Goal: Transaction & Acquisition: Purchase product/service

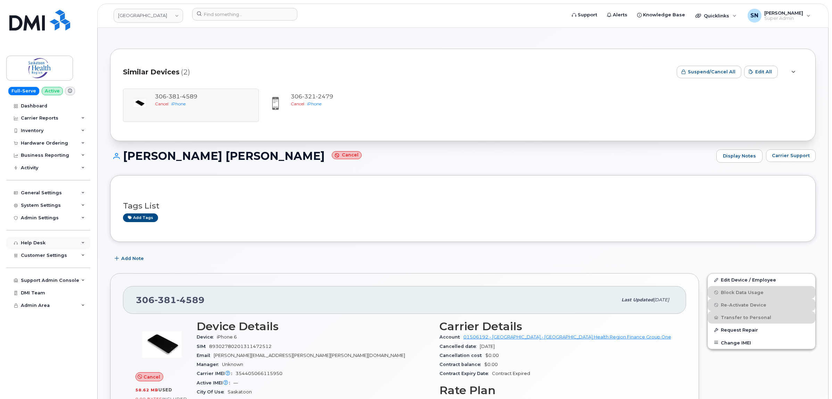
scroll to position [130, 0]
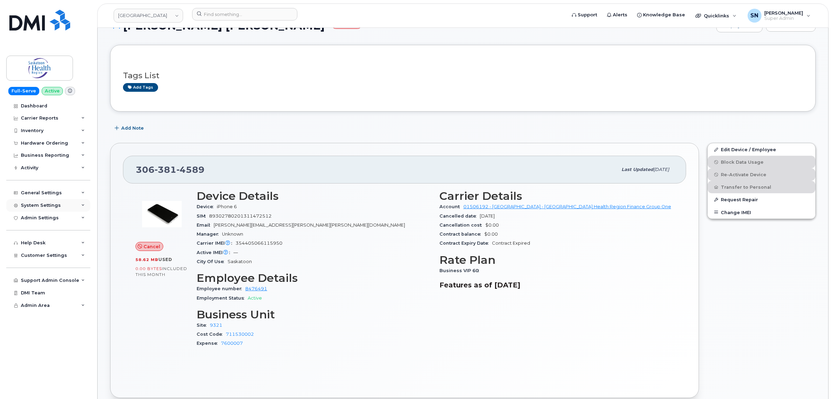
click at [32, 208] on div "System Settings" at bounding box center [41, 205] width 40 height 6
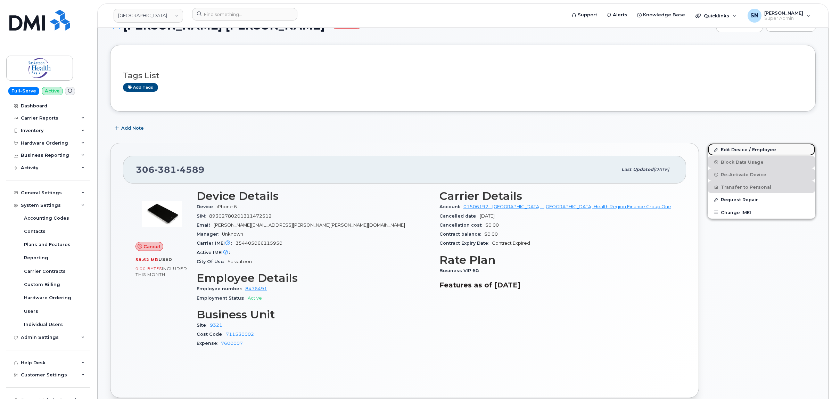
click at [747, 150] on link "Edit Device / Employee" at bounding box center [761, 149] width 108 height 13
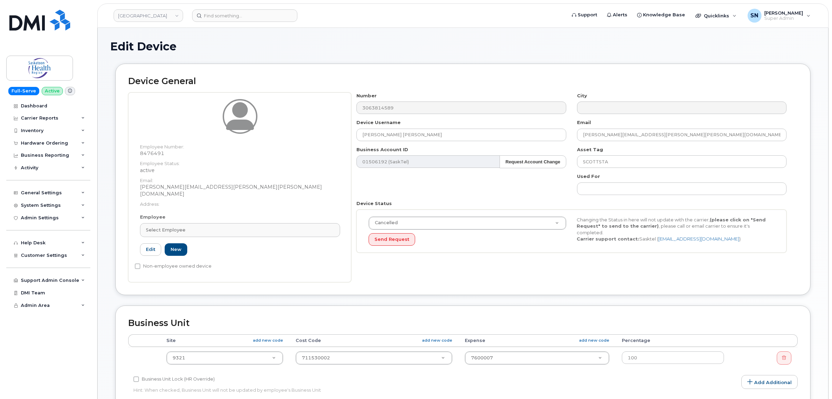
select select "18172"
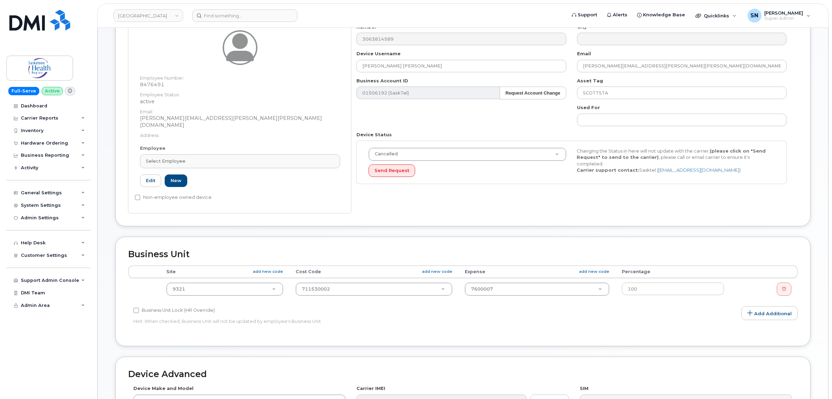
scroll to position [130, 0]
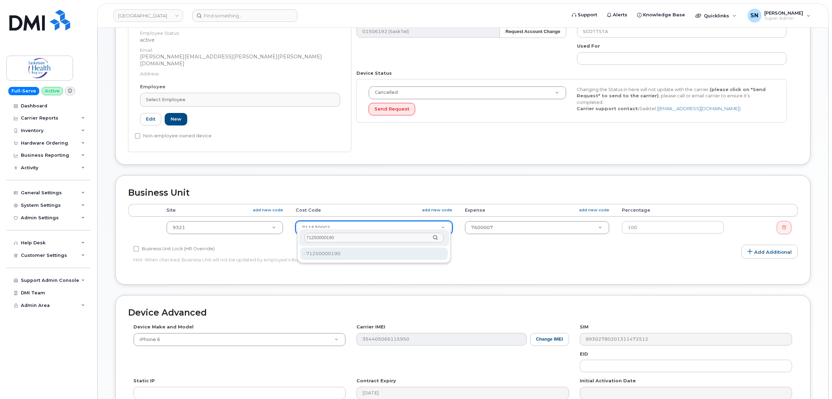
type input "71250000190"
paste input "770002000"
type input "770002000"
click at [204, 230] on td "9321 15424" at bounding box center [224, 227] width 129 height 22
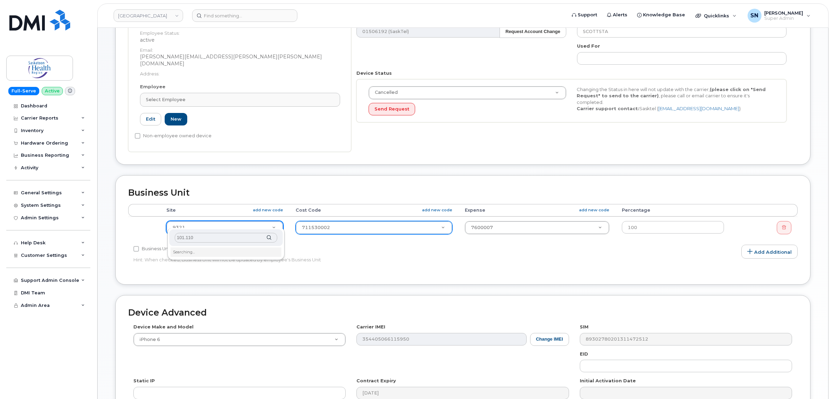
type input "101.1105"
click at [53, 204] on div "System Settings" at bounding box center [41, 205] width 40 height 6
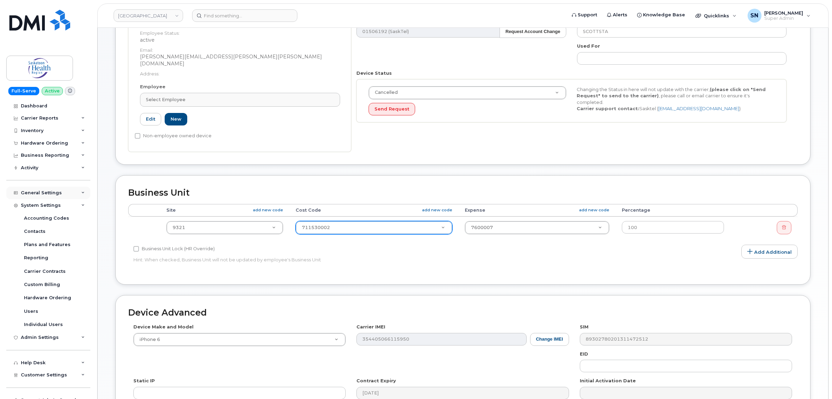
click at [52, 193] on div "General Settings" at bounding box center [41, 193] width 41 height 6
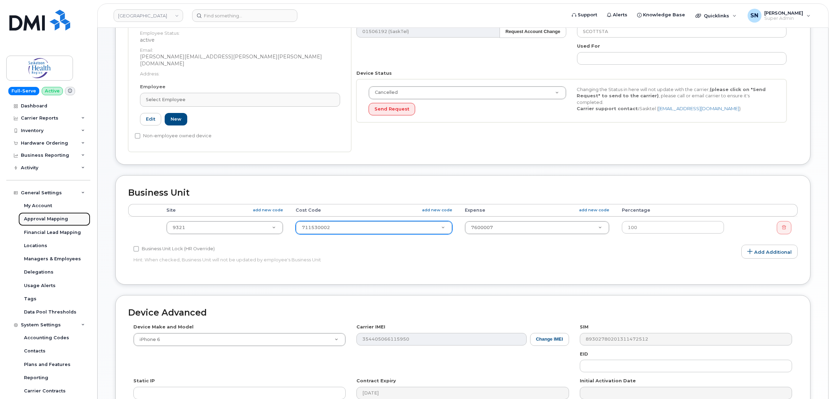
click at [59, 218] on div "Approval Mapping" at bounding box center [46, 219] width 44 height 6
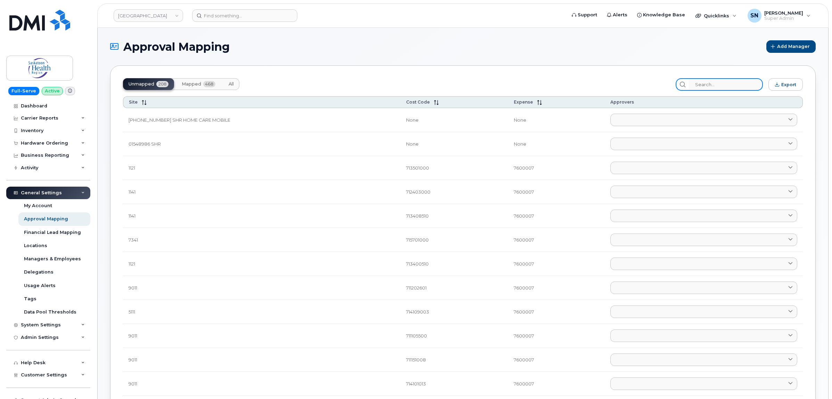
click at [747, 85] on input "search" at bounding box center [726, 84] width 74 height 13
paste input "71250000190"
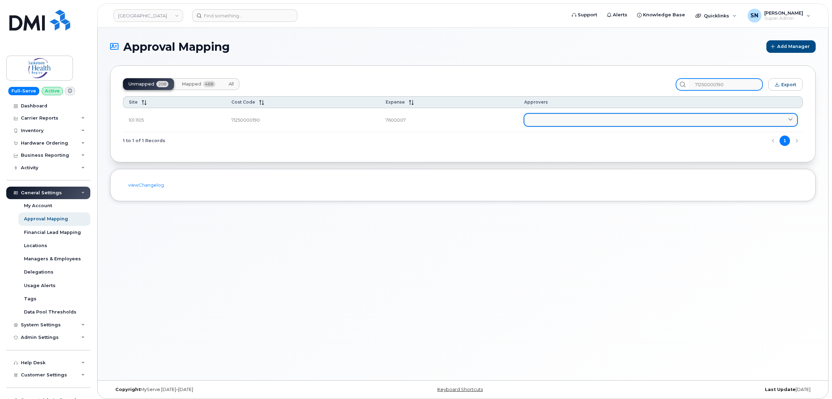
type input "71250000190"
click at [630, 117] on link at bounding box center [660, 120] width 273 height 13
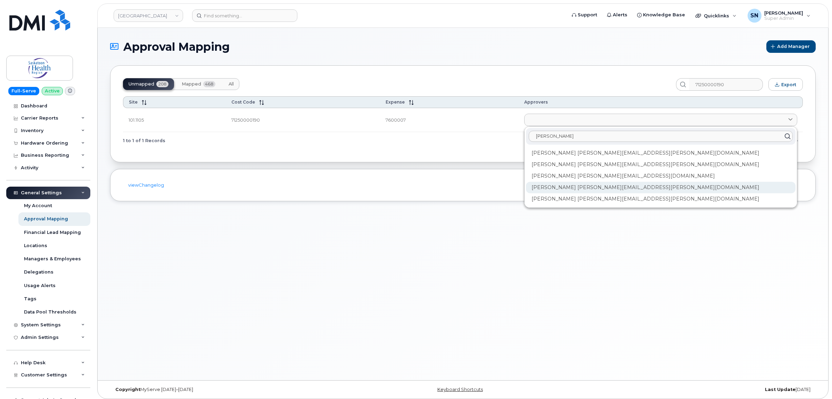
type input "nicole"
click at [586, 185] on div "Nicole Maczek Nicole.maczek@saskhealthauthority.ca" at bounding box center [661, 187] width 270 height 11
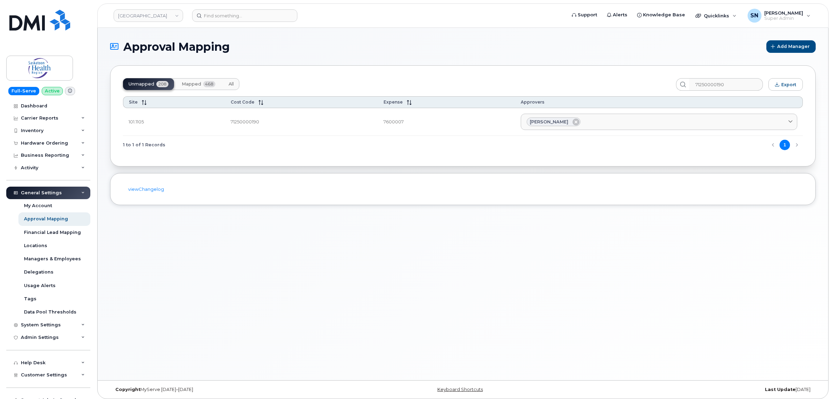
click at [591, 184] on div "viewChangelog" at bounding box center [462, 189] width 705 height 32
click at [292, 255] on div "Approval Mapping Add Manager Unmapped 208 Mapped 468 All 71250000190 Export Sit…" at bounding box center [463, 204] width 730 height 352
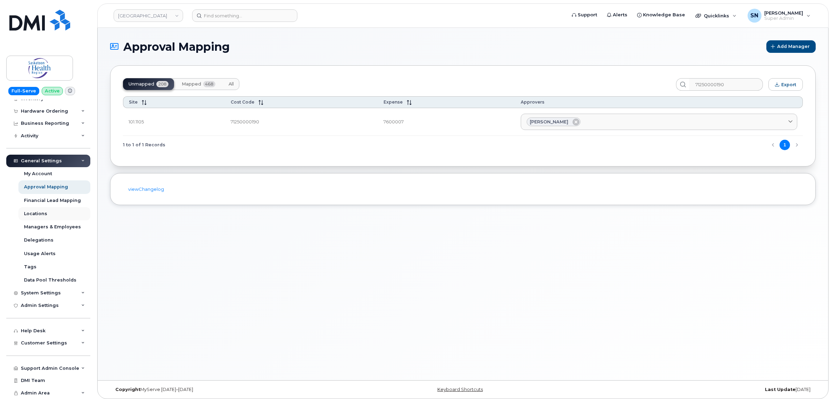
scroll to position [3, 0]
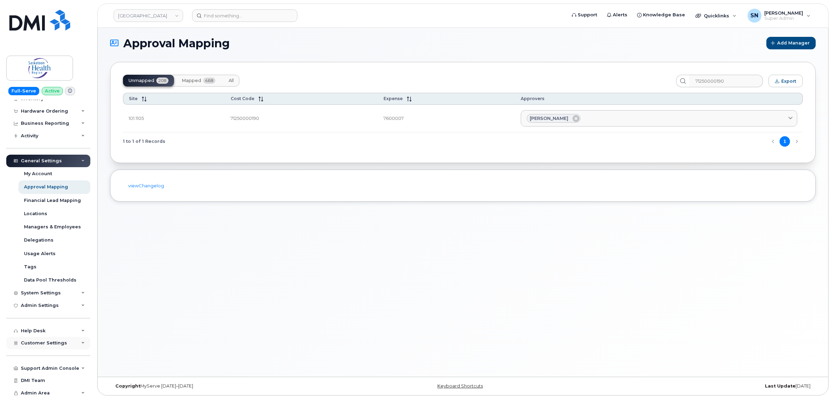
click at [65, 339] on div "Customer Settings" at bounding box center [48, 343] width 84 height 13
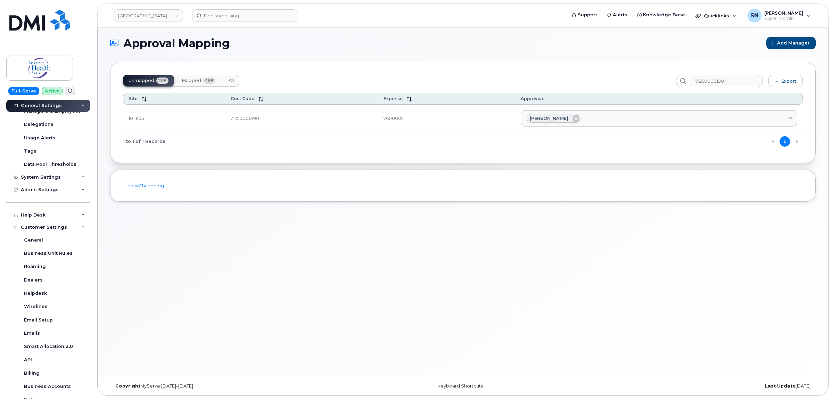
scroll to position [233, 0]
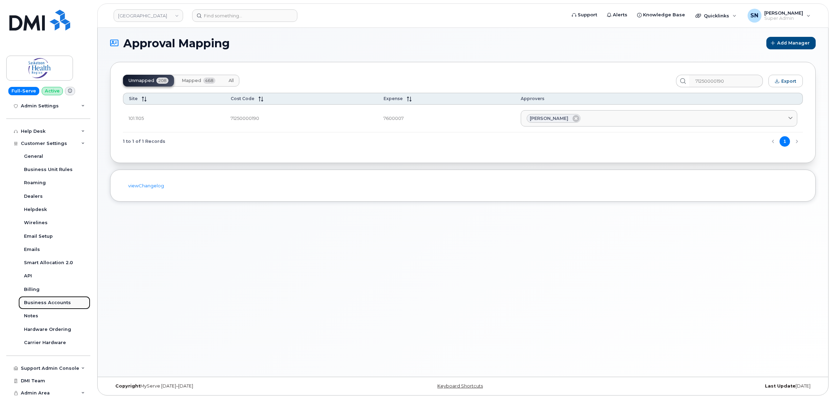
click at [58, 296] on link "Business Accounts" at bounding box center [54, 302] width 72 height 13
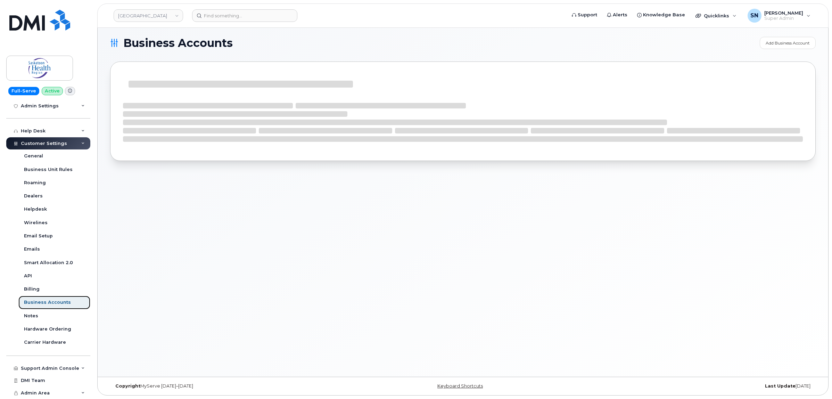
scroll to position [114, 0]
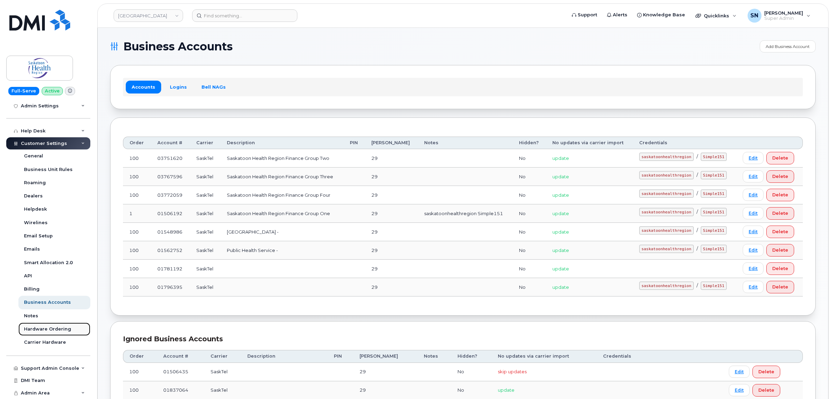
click at [57, 323] on link "Hardware Ordering" at bounding box center [54, 328] width 72 height 13
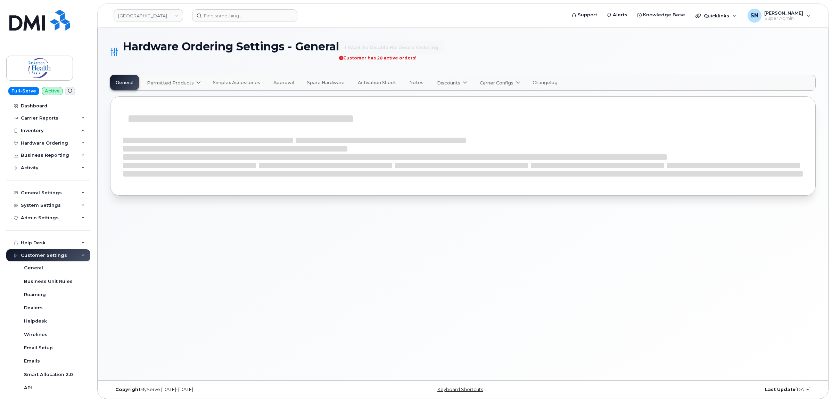
click at [168, 83] on span "Permitted Products" at bounding box center [170, 83] width 47 height 7
click at [162, 99] on span "SaskTel" at bounding box center [158, 99] width 18 height 7
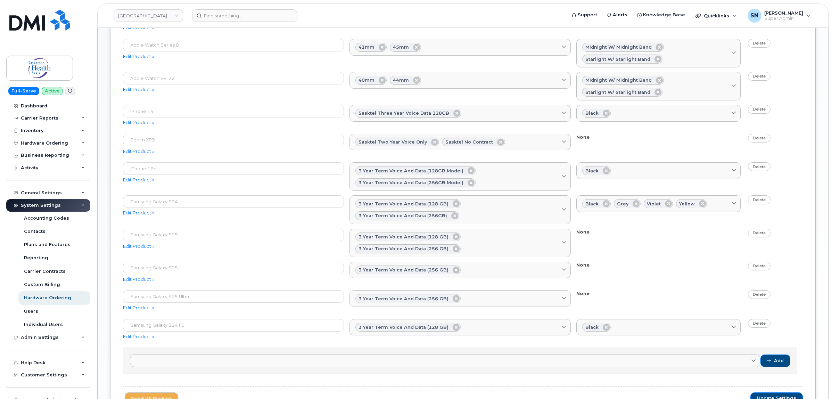
scroll to position [347, 0]
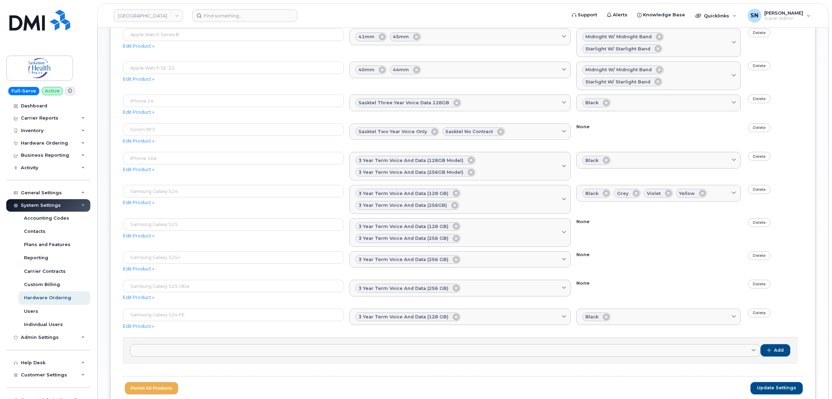
click at [106, 46] on div "Hardware Ordering Settings — Permitted Products — SaskTel General Permitted Pro…" at bounding box center [463, 54] width 730 height 749
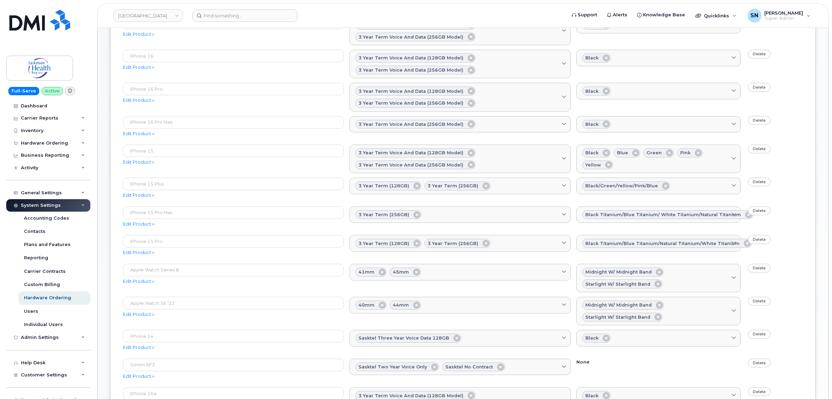
scroll to position [0, 0]
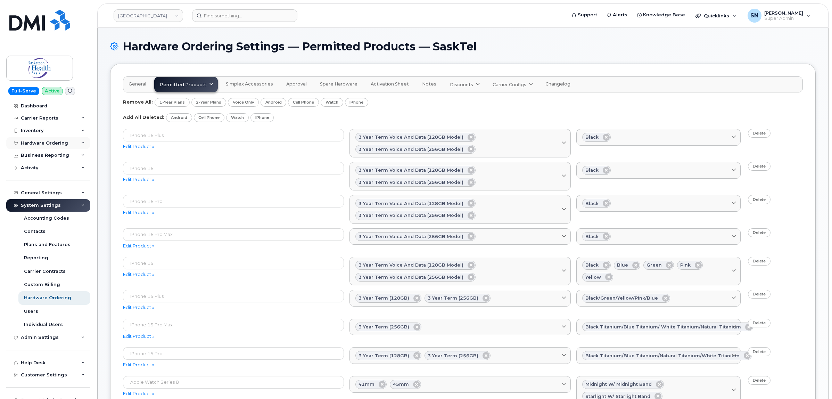
click at [39, 141] on div "Hardware Ordering" at bounding box center [44, 143] width 47 height 6
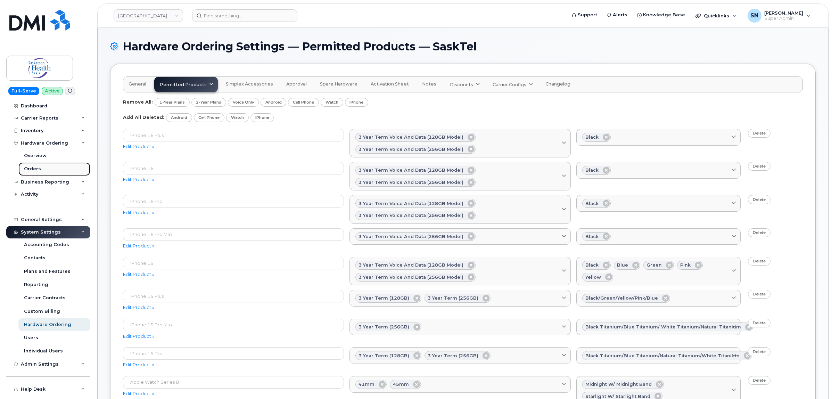
click at [32, 170] on div "Orders" at bounding box center [32, 169] width 17 height 6
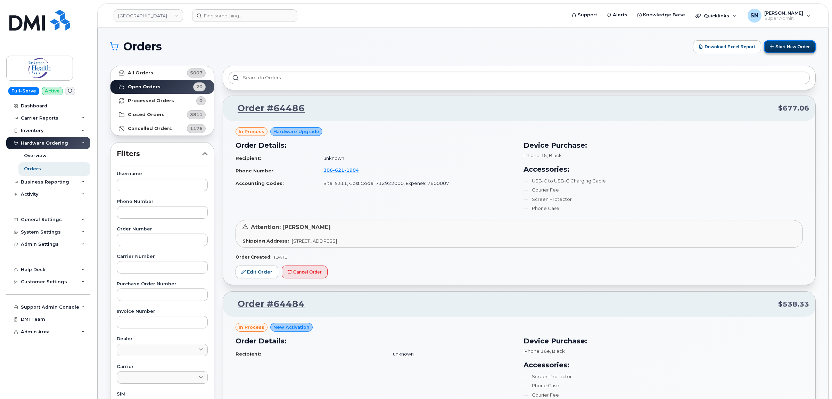
click at [775, 47] on button "Start New Order" at bounding box center [790, 46] width 52 height 13
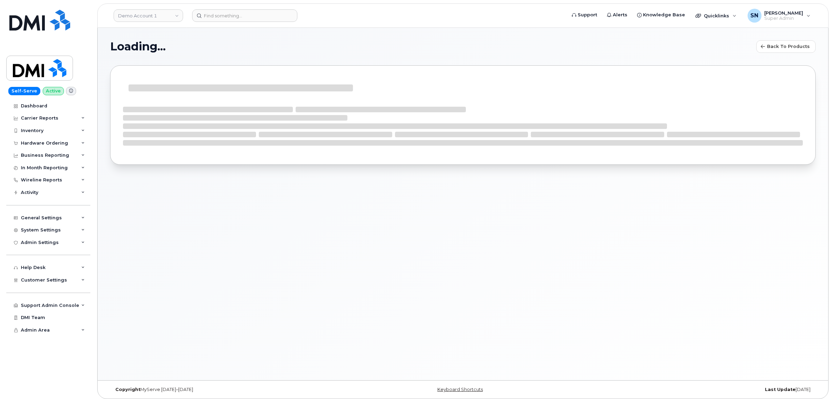
select select
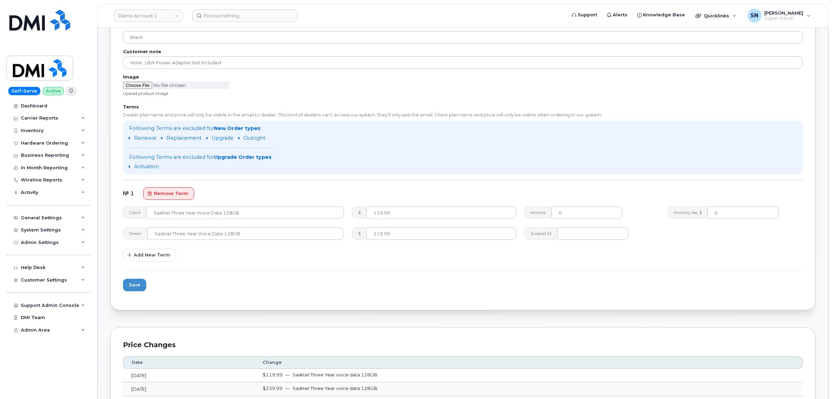
scroll to position [260, 0]
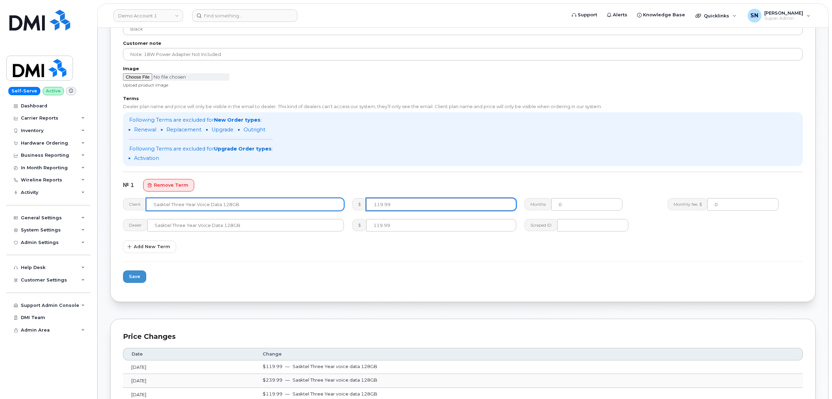
drag, startPoint x: 392, startPoint y: 202, endPoint x: 341, endPoint y: 201, distance: 50.7
click at [342, 201] on div "Client Sasktel Three Year voice data 128GB $ 119.99 Months 0 Monthly fee, $ 0" at bounding box center [463, 204] width 688 height 21
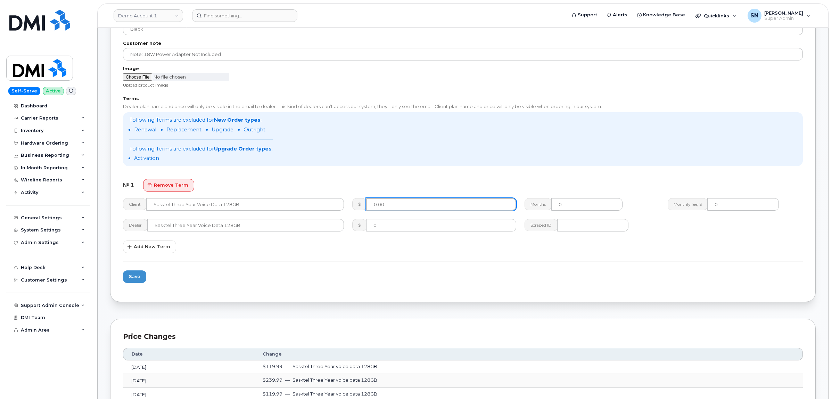
type input "0.00"
click at [373, 270] on form "Options Available? Shareable Refurbished Global? Global products will visible f…" at bounding box center [463, 53] width 680 height 471
click at [136, 275] on span "Save" at bounding box center [134, 276] width 11 height 7
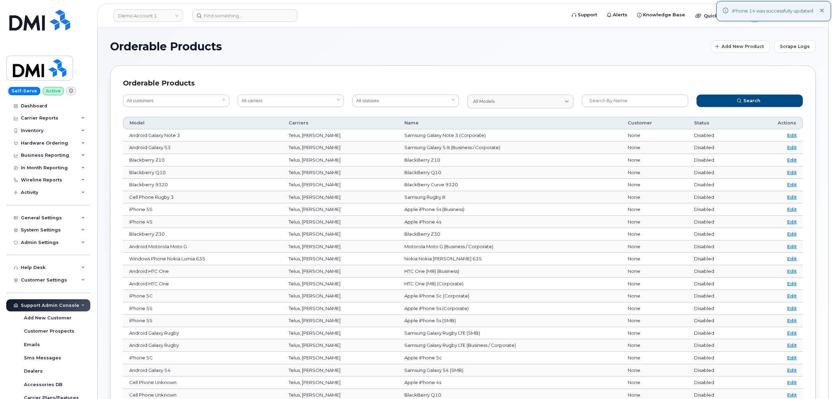
click at [252, 50] on h1 "Orderable Products" at bounding box center [408, 46] width 597 height 11
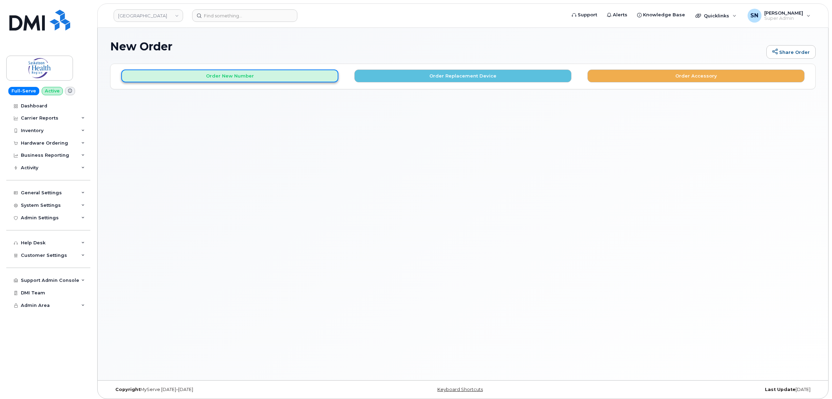
click at [279, 81] on button "Order New Number" at bounding box center [229, 75] width 217 height 13
